Goal: Navigation & Orientation: Find specific page/section

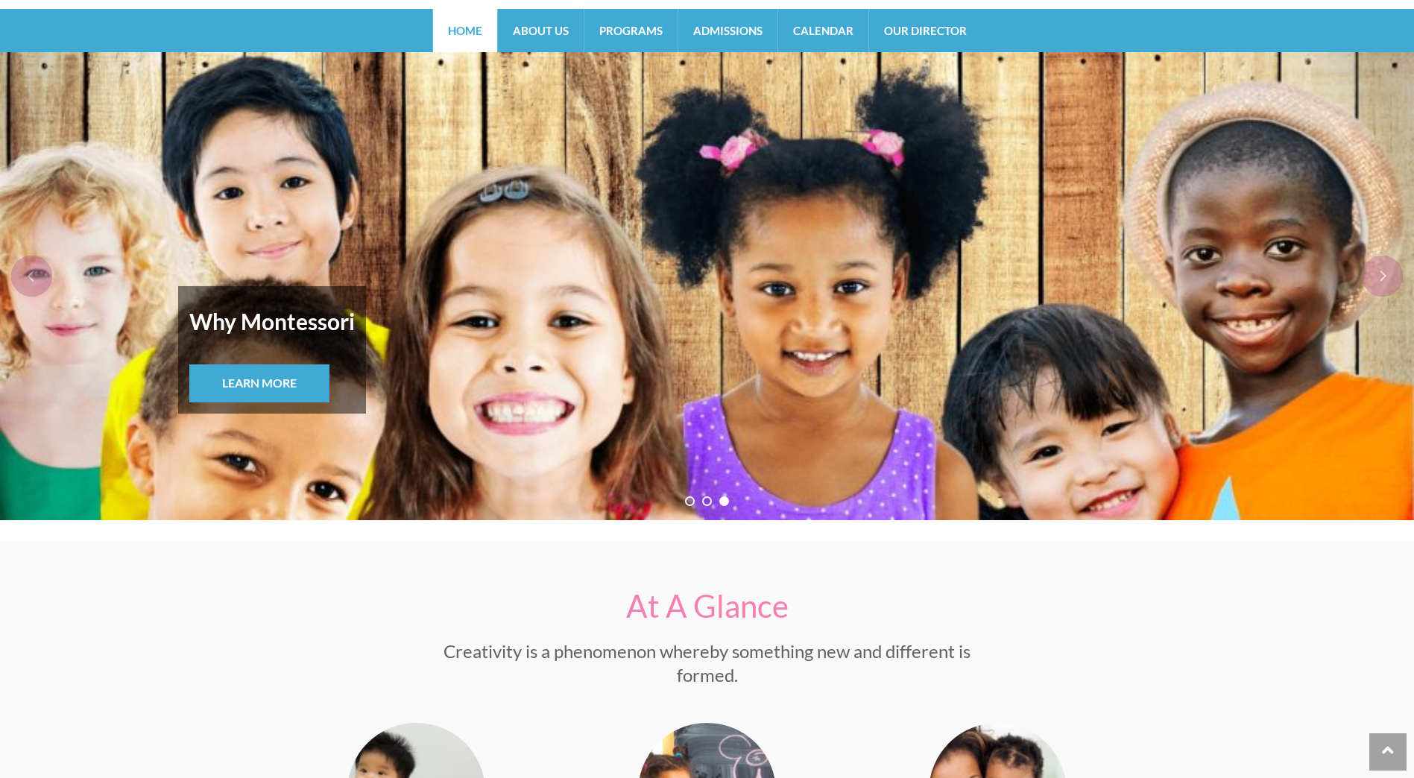
scroll to position [7, 0]
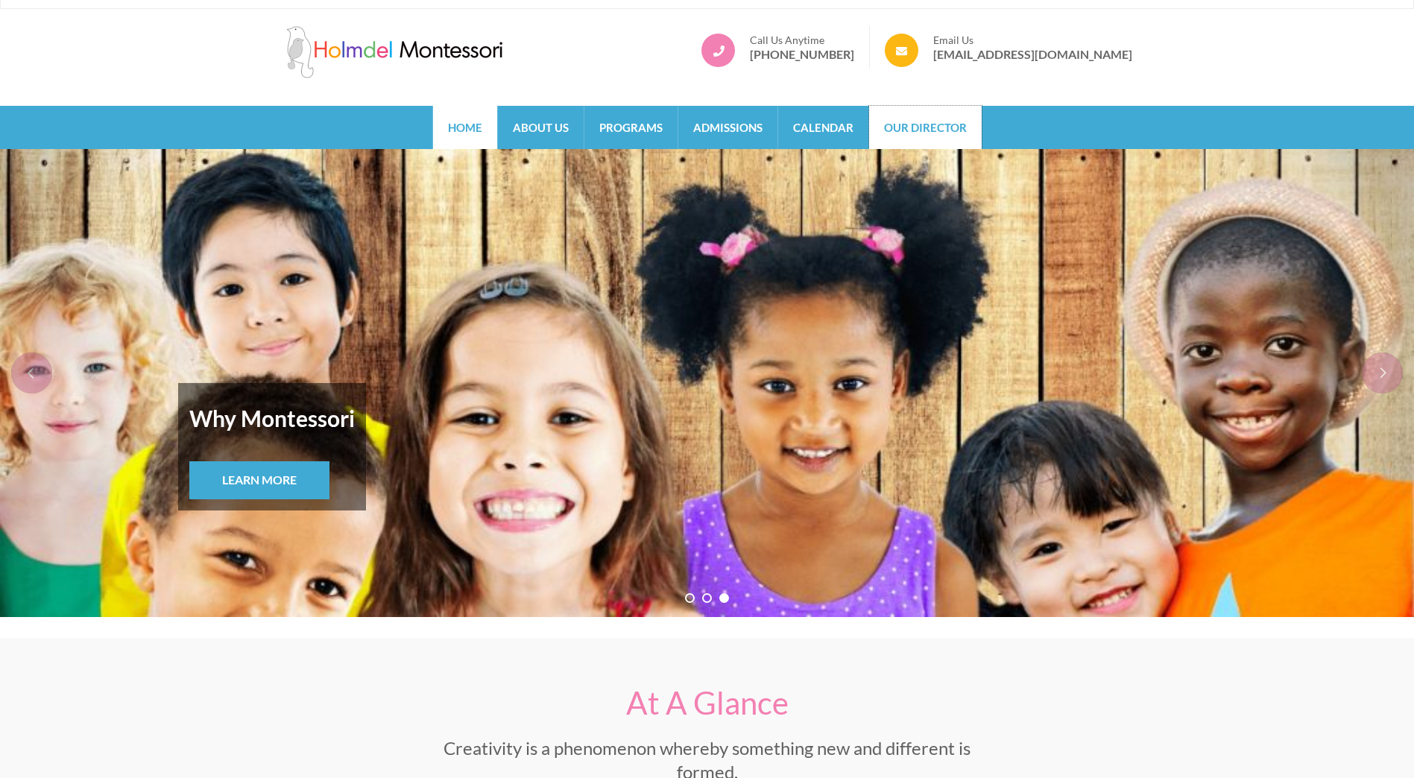
click at [895, 134] on link "Our Director" at bounding box center [925, 127] width 113 height 43
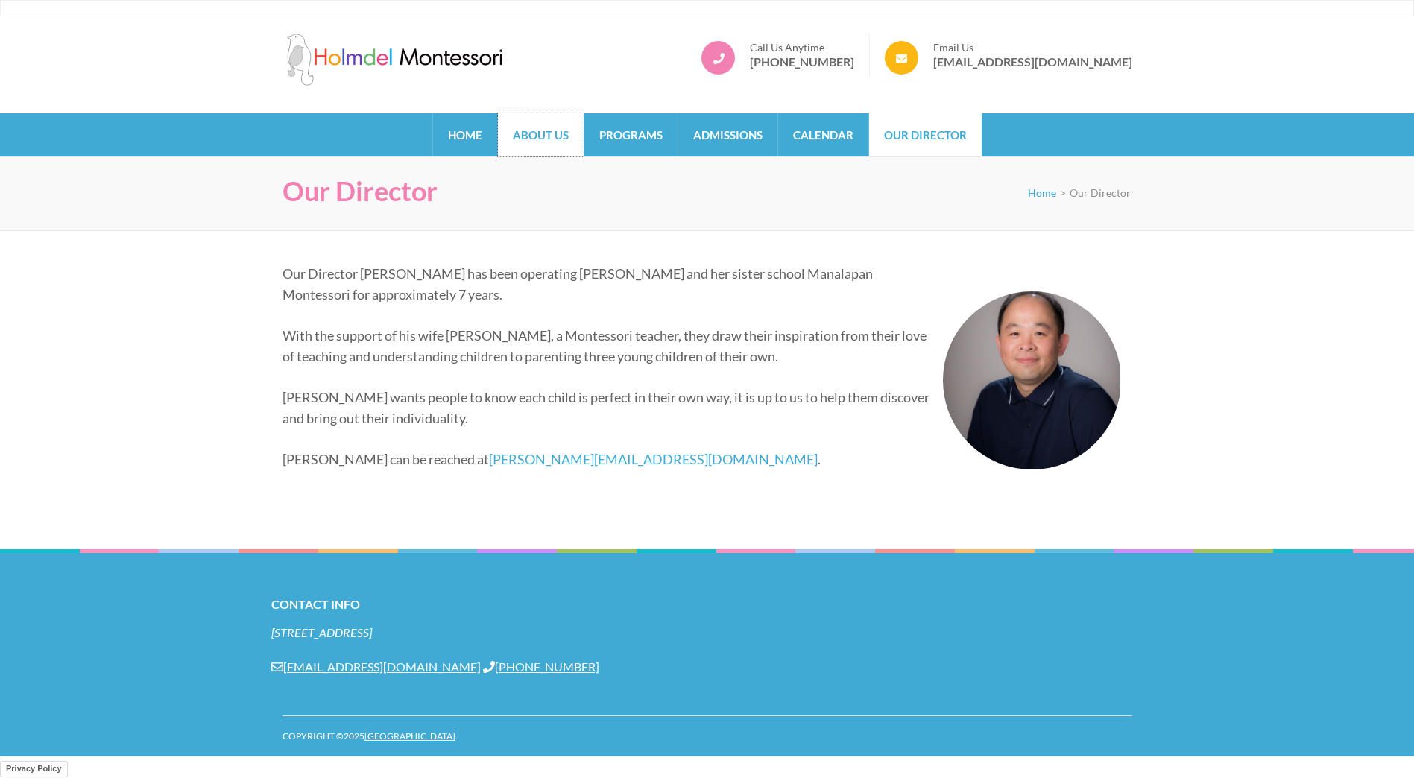
click at [527, 138] on link "About Us" at bounding box center [541, 134] width 86 height 43
